Goal: Task Accomplishment & Management: Manage account settings

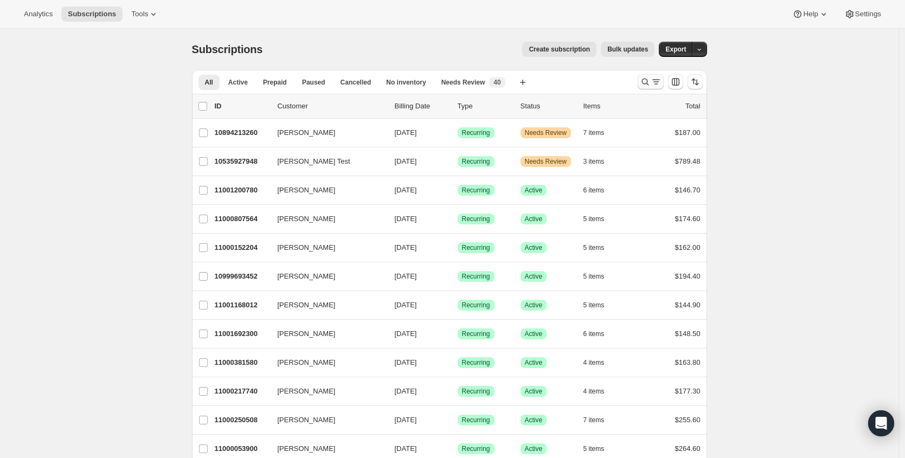
click at [663, 88] on button "Search and filter results" at bounding box center [651, 81] width 26 height 15
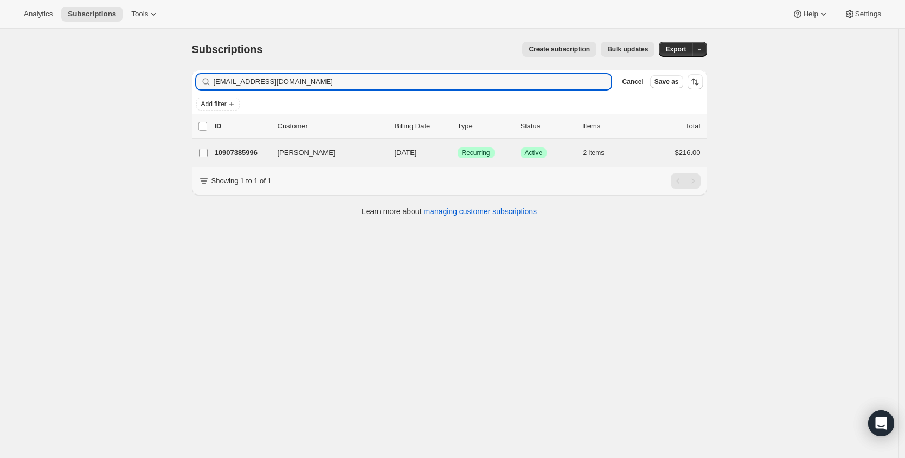
type input "[EMAIL_ADDRESS][DOMAIN_NAME]"
click at [207, 155] on input "[PERSON_NAME]" at bounding box center [203, 153] width 9 height 9
checkbox input "true"
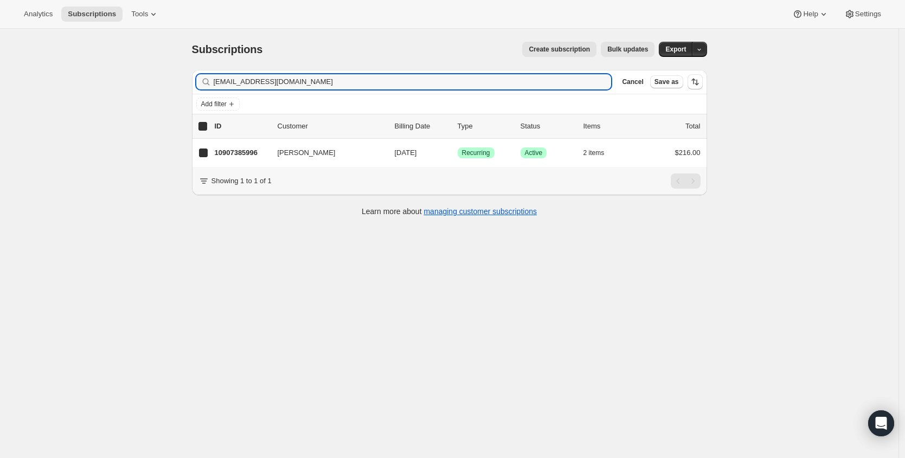
checkbox input "true"
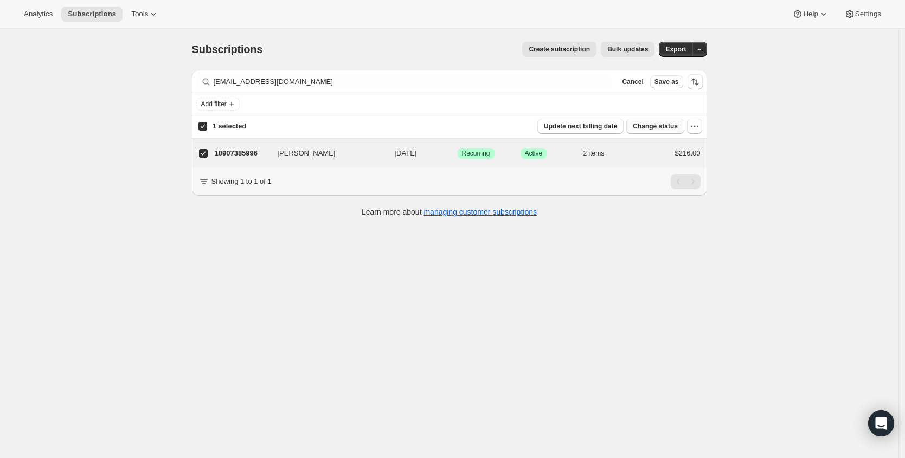
click at [672, 125] on span "Change status" at bounding box center [655, 126] width 45 height 9
select select "12"
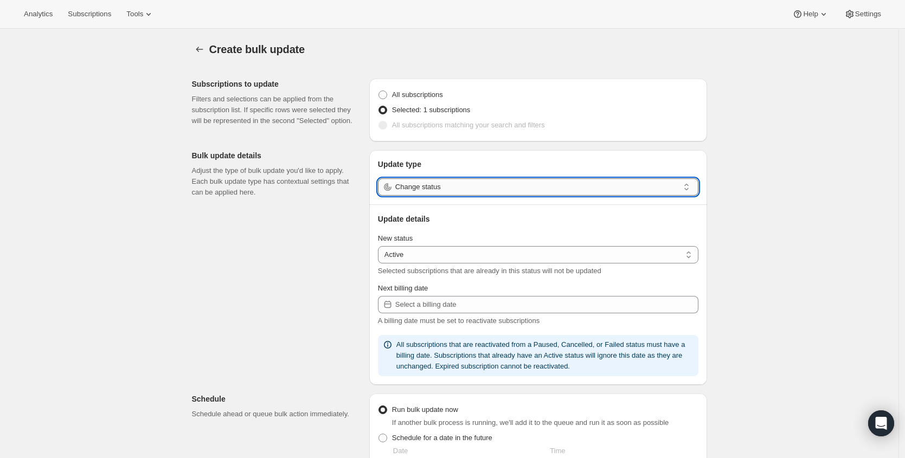
click at [507, 194] on input "Change status" at bounding box center [537, 186] width 284 height 17
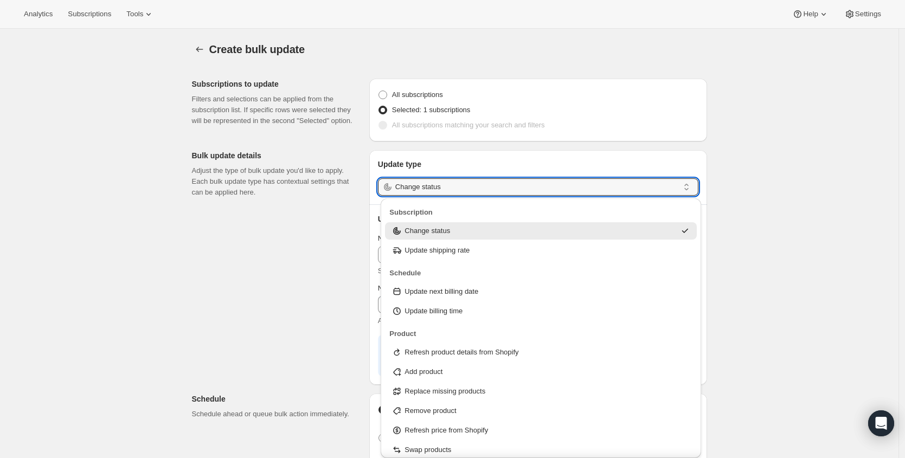
click at [213, 235] on div "Subscriptions to update Filters and selections can be applied from the subscrip…" at bounding box center [445, 406] width 524 height 673
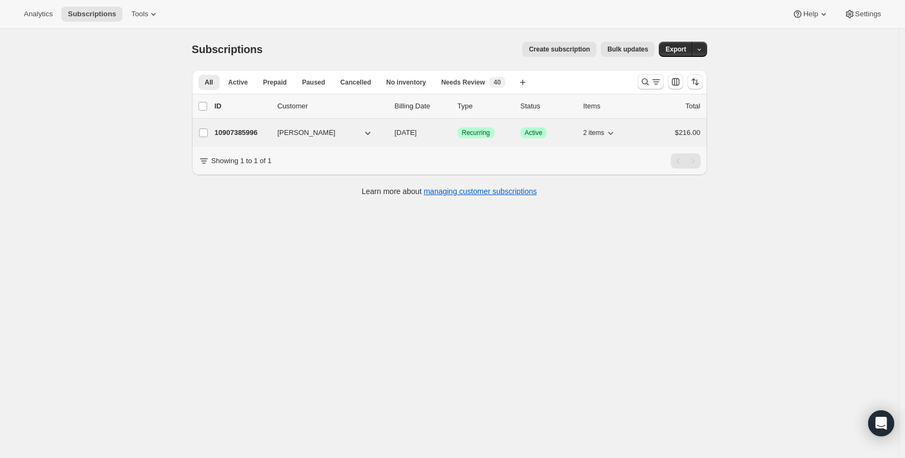
click at [262, 126] on div "10907385996 Frank Stoute 11/12/2025 Success Recurring Success Active 2 items $2…" at bounding box center [458, 132] width 486 height 15
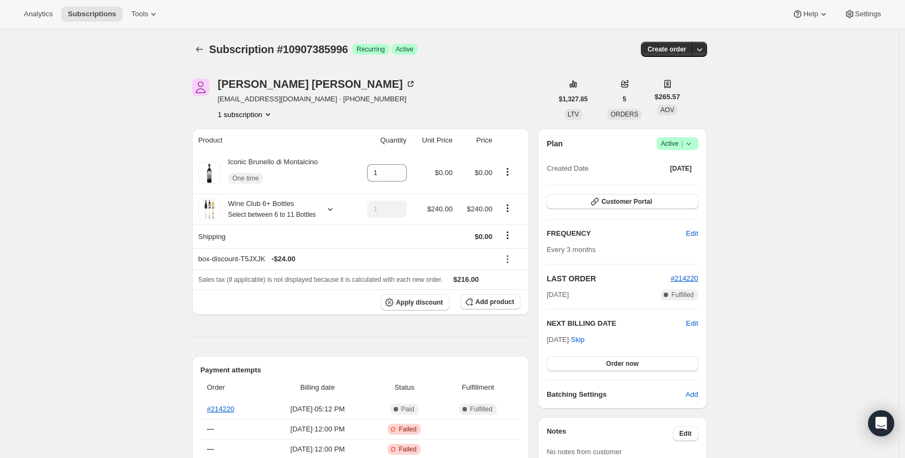
drag, startPoint x: 667, startPoint y: 140, endPoint x: 671, endPoint y: 149, distance: 9.0
click at [667, 141] on span "Active |" at bounding box center [677, 143] width 33 height 11
click at [684, 183] on span "Cancel subscription" at bounding box center [676, 183] width 61 height 8
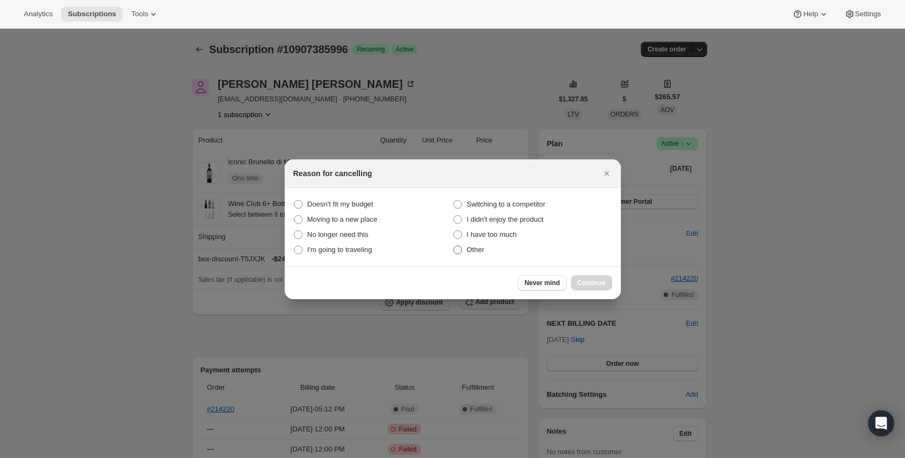
click at [480, 249] on span "Other" at bounding box center [476, 250] width 18 height 8
click at [454, 246] on input "Other" at bounding box center [453, 246] width 1 height 1
radio input "true"
click at [595, 281] on span "Continue" at bounding box center [591, 283] width 28 height 9
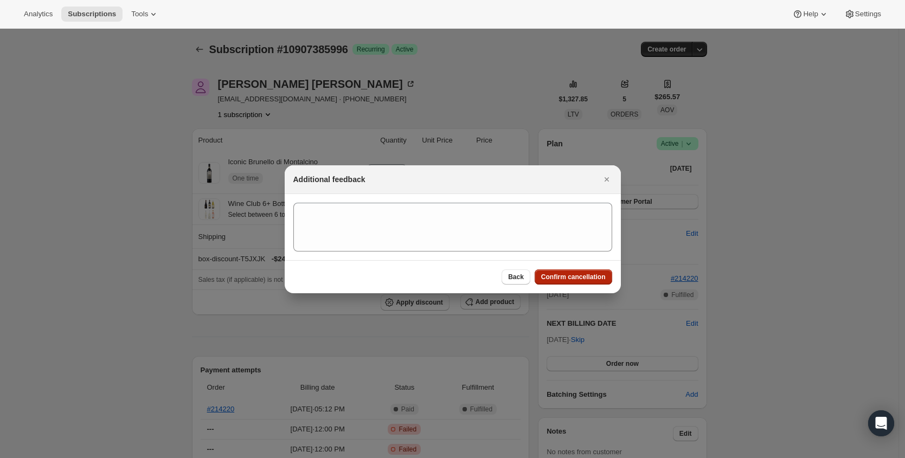
click at [595, 279] on span "Confirm cancellation" at bounding box center [573, 277] width 65 height 9
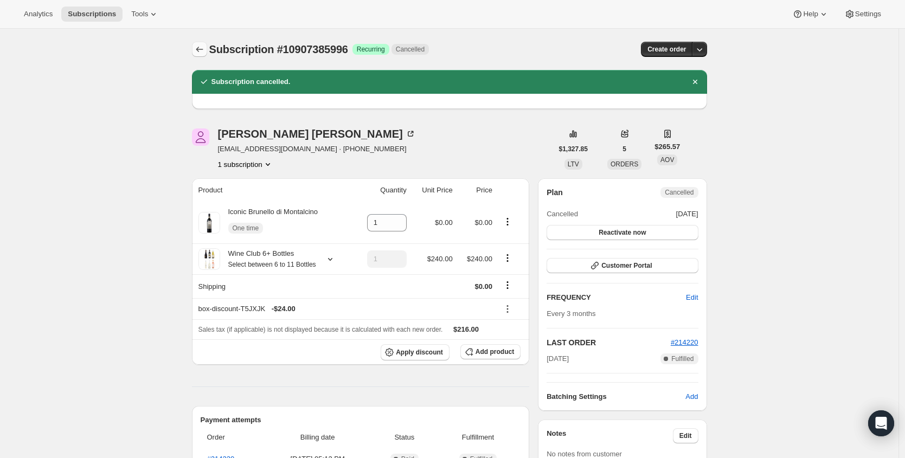
drag, startPoint x: 193, startPoint y: 53, endPoint x: 201, endPoint y: 48, distance: 9.2
click at [202, 48] on icon "Subscriptions" at bounding box center [199, 49] width 11 height 11
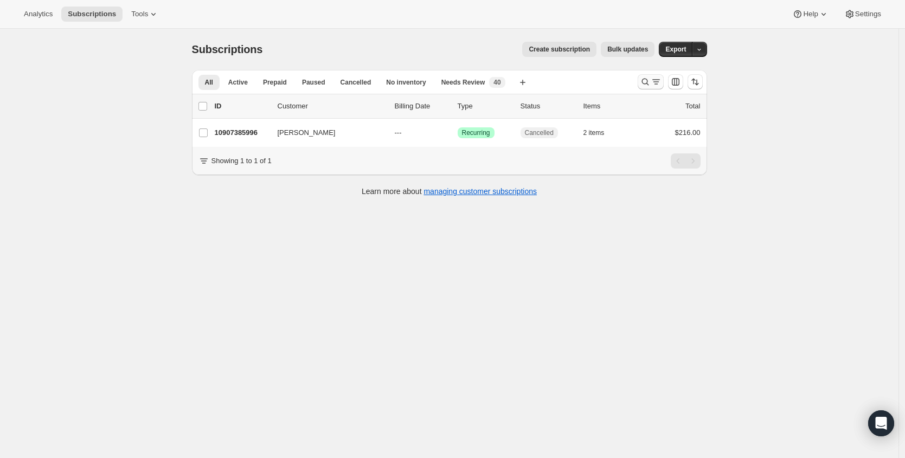
click at [651, 82] on icon "Search and filter results" at bounding box center [645, 81] width 11 height 11
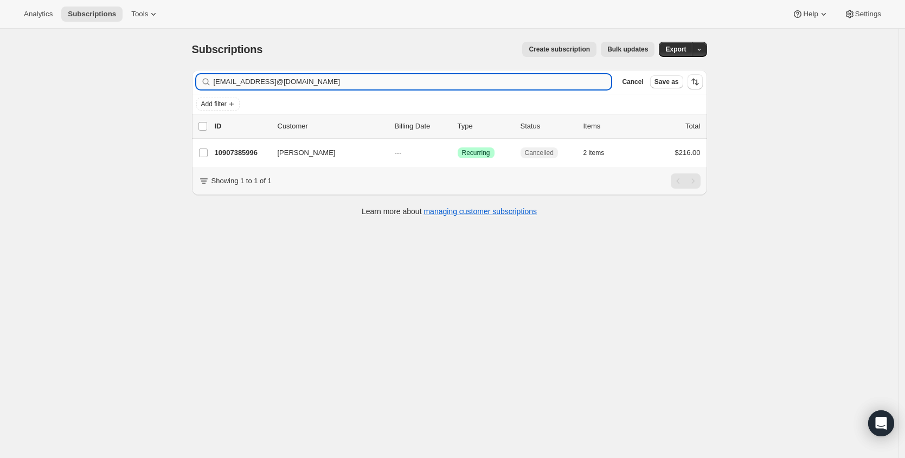
click at [377, 83] on input "frankandmel@charter.netterhaly@aol.com" at bounding box center [413, 81] width 398 height 15
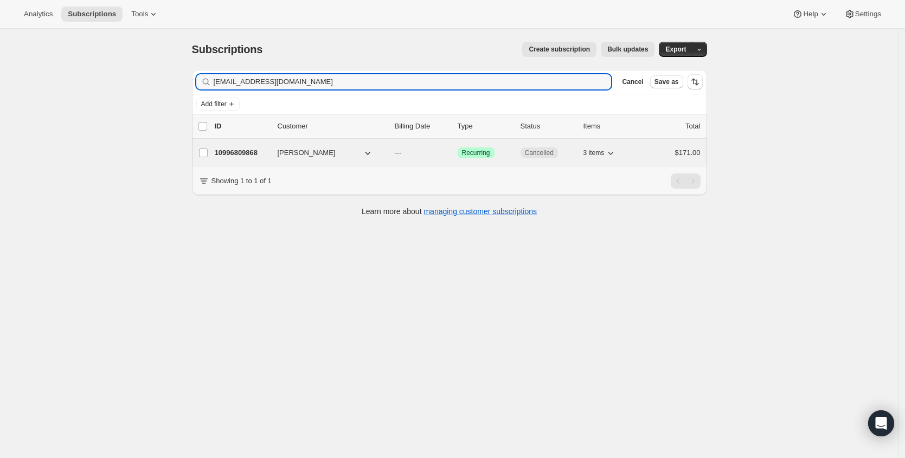
type input "terhaly@aol.com"
click at [261, 157] on p "10996809868" at bounding box center [242, 152] width 54 height 11
